Goal: Information Seeking & Learning: Learn about a topic

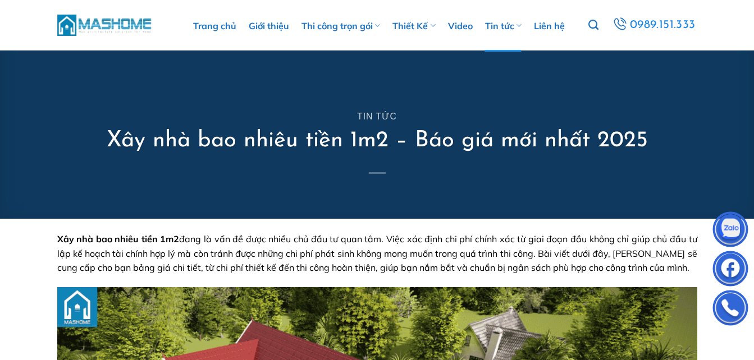
scroll to position [19, 0]
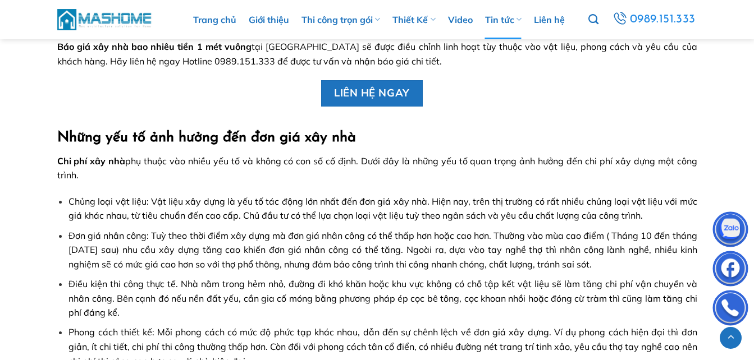
scroll to position [2126, 0]
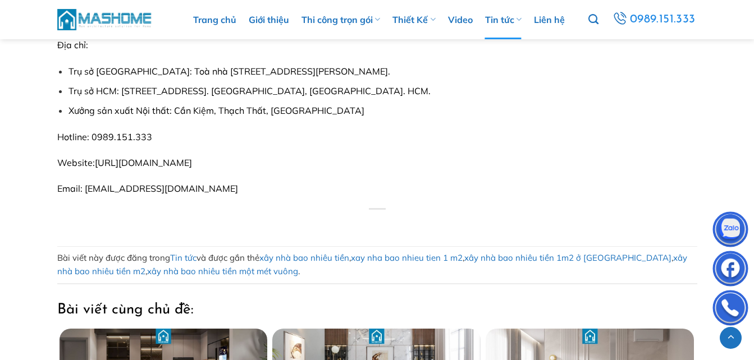
scroll to position [3203, 0]
